Goal: Go to known website: Access a specific website the user already knows

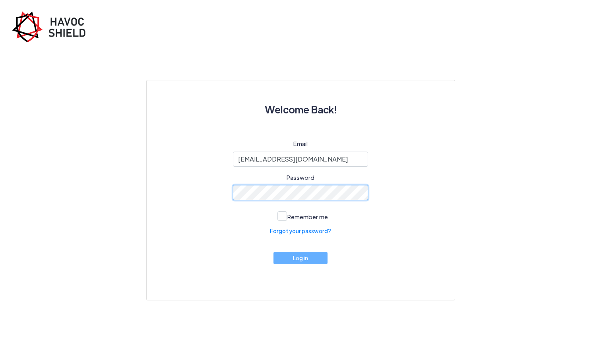
scroll to position [0, 18]
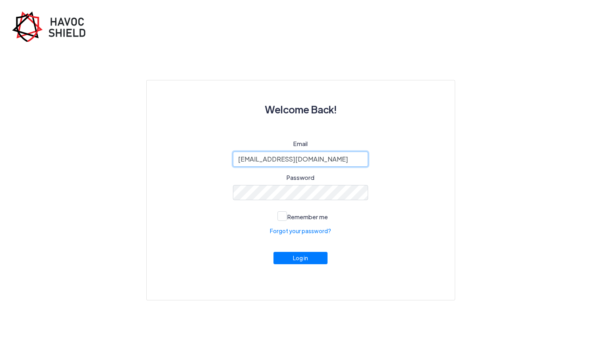
type input "[EMAIL_ADDRESS][DOMAIN_NAME]"
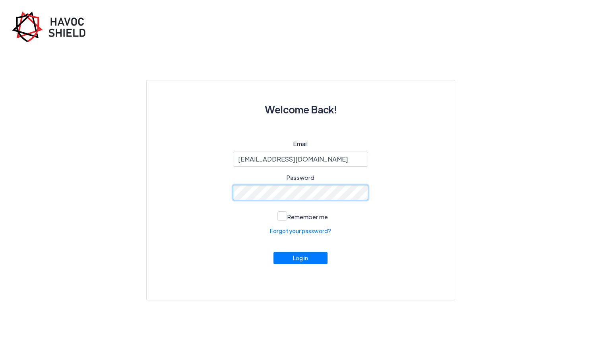
click at [274, 252] on button "Log in" at bounding box center [301, 258] width 54 height 12
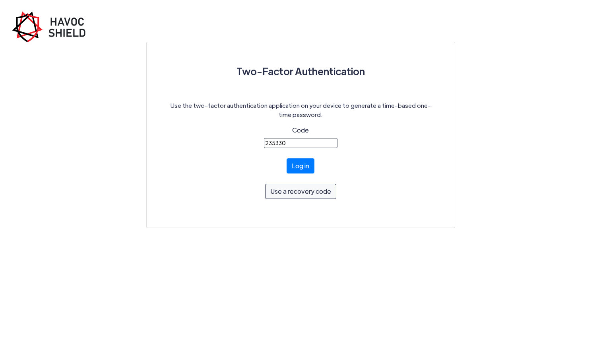
type input "235330"
click at [287, 158] on button "Log in" at bounding box center [301, 165] width 28 height 15
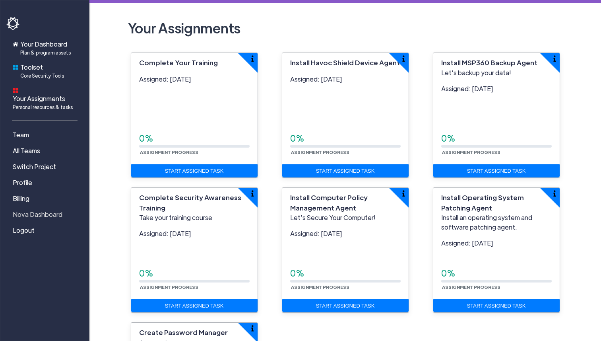
click at [53, 210] on span "Nova Dashboard" at bounding box center [38, 215] width 50 height 10
